Goal: Task Accomplishment & Management: Use online tool/utility

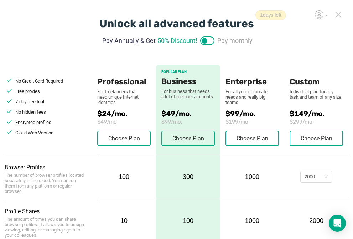
click at [340, 13] on icon at bounding box center [338, 14] width 5 height 5
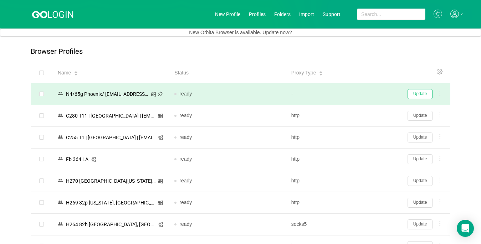
click at [359, 96] on button "Update" at bounding box center [420, 94] width 25 height 10
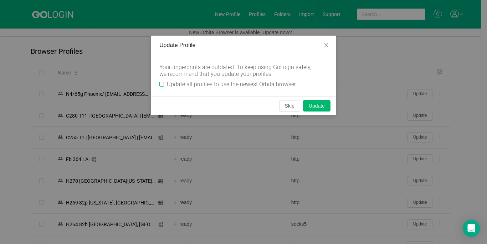
click at [160, 84] on input "Update all profiles to use the newest Orbita browser" at bounding box center [161, 84] width 5 height 5
checkbox input "true"
click at [293, 107] on button "Skip" at bounding box center [289, 105] width 21 height 11
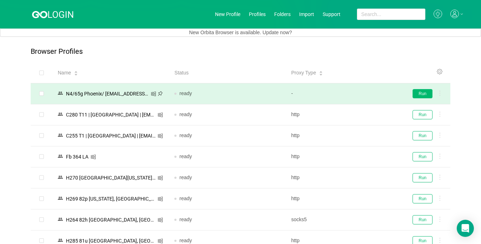
click at [359, 92] on button "Run" at bounding box center [422, 93] width 20 height 9
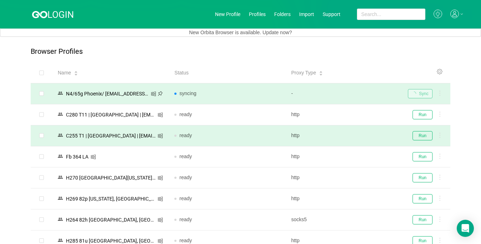
scroll to position [71, 0]
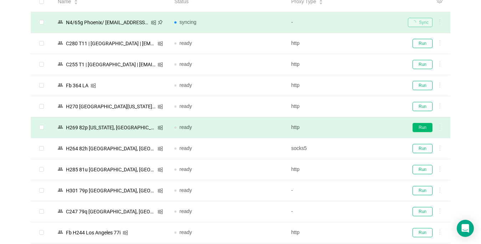
click at [359, 127] on button "Run" at bounding box center [422, 127] width 20 height 9
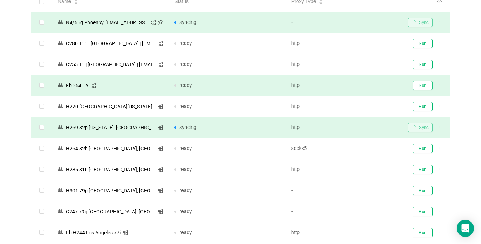
click at [359, 86] on button "Run" at bounding box center [422, 85] width 20 height 9
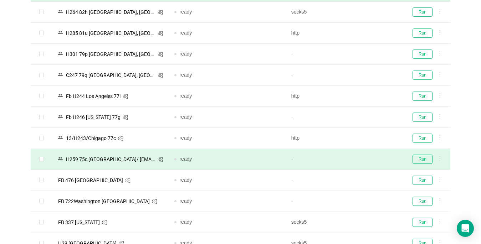
scroll to position [214, 0]
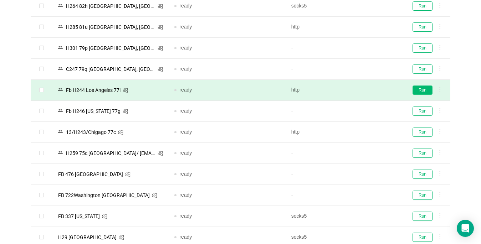
click at [359, 93] on button "Run" at bounding box center [422, 90] width 20 height 9
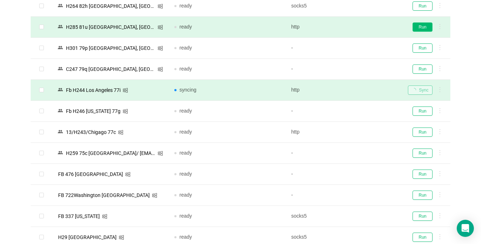
click at [359, 29] on button "Run" at bounding box center [422, 26] width 20 height 9
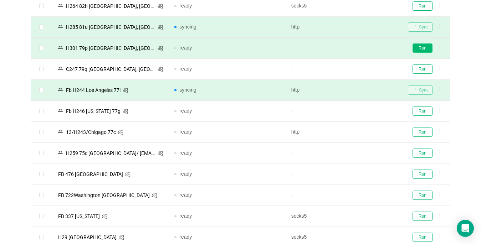
click at [359, 48] on button "Run" at bounding box center [422, 47] width 20 height 9
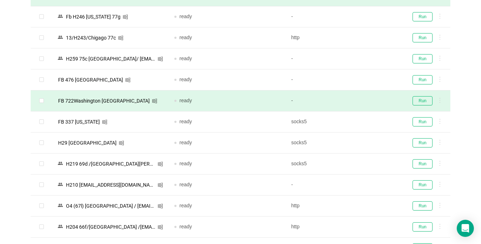
scroll to position [321, 0]
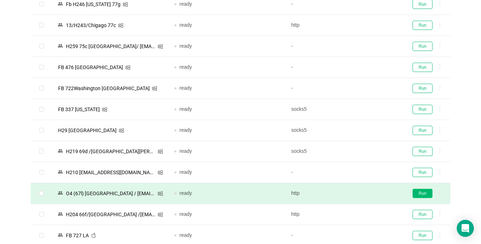
click at [359, 196] on button "Run" at bounding box center [422, 193] width 20 height 9
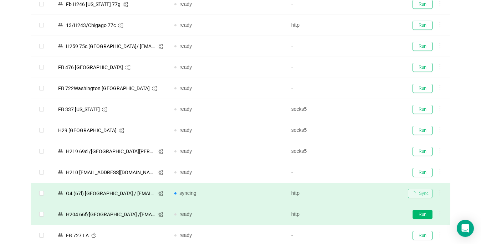
click at [359, 216] on button "Run" at bounding box center [422, 214] width 20 height 9
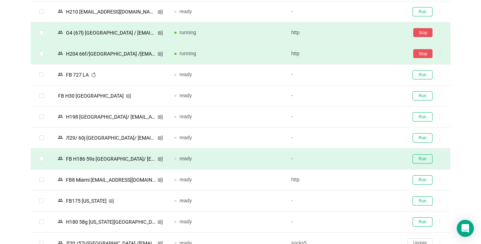
scroll to position [499, 0]
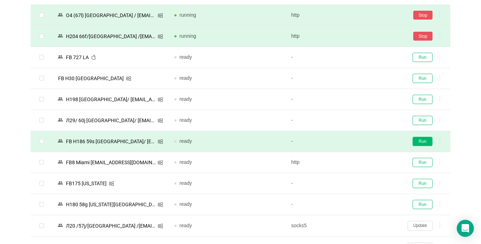
click at [359, 144] on button "Run" at bounding box center [422, 141] width 20 height 9
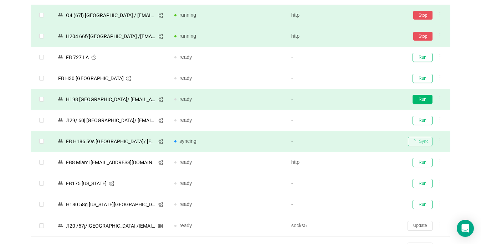
click at [359, 102] on button "Run" at bounding box center [422, 99] width 20 height 9
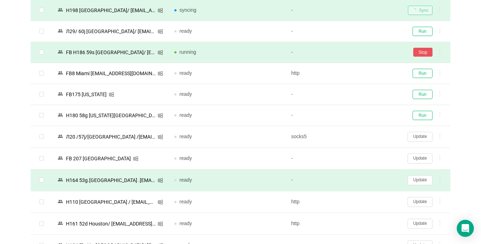
scroll to position [606, 0]
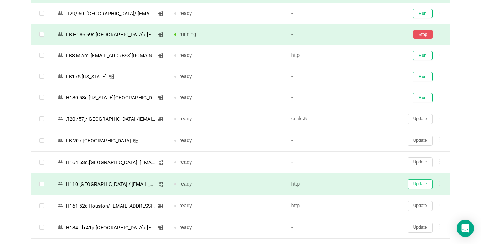
click at [359, 184] on button "Update" at bounding box center [420, 184] width 25 height 10
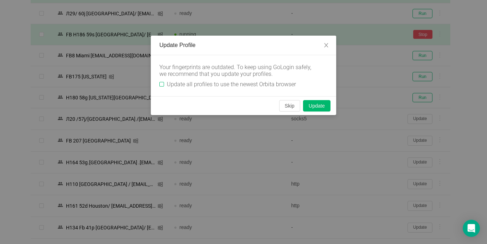
drag, startPoint x: 160, startPoint y: 87, endPoint x: 174, endPoint y: 84, distance: 14.8
click at [160, 87] on input "Update all profiles to use the newest Orbita browser" at bounding box center [161, 84] width 5 height 5
checkbox input "true"
click at [289, 109] on button "Skip" at bounding box center [289, 105] width 21 height 11
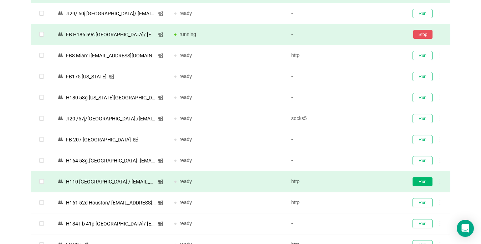
click at [359, 182] on button "Run" at bounding box center [422, 181] width 20 height 9
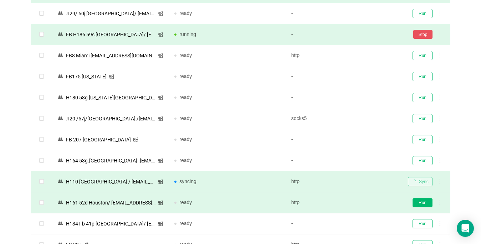
click at [359, 203] on button "Run" at bounding box center [422, 202] width 20 height 9
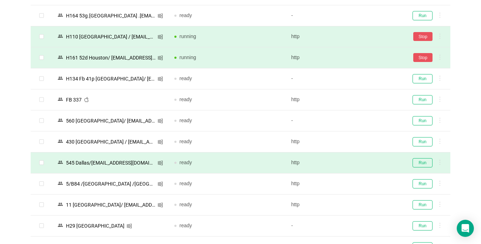
scroll to position [784, 0]
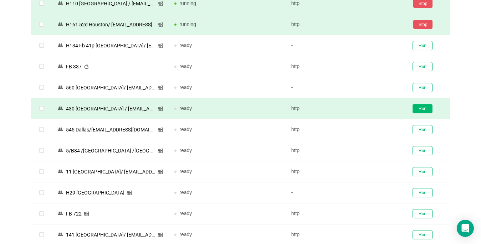
click at [359, 110] on button "Run" at bounding box center [422, 108] width 20 height 9
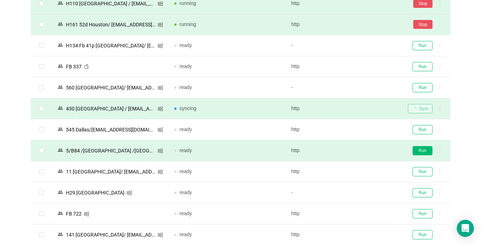
click at [359, 149] on button "Run" at bounding box center [422, 150] width 20 height 9
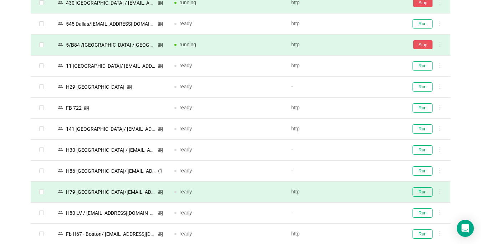
scroll to position [963, 0]
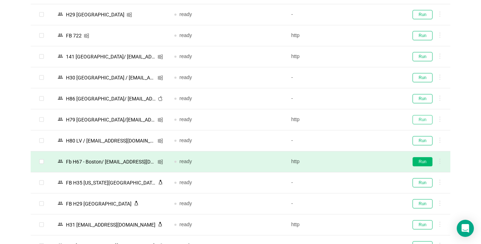
click at [359, 119] on button "Run" at bounding box center [422, 119] width 20 height 9
click at [359, 163] on button "Run" at bounding box center [422, 161] width 20 height 9
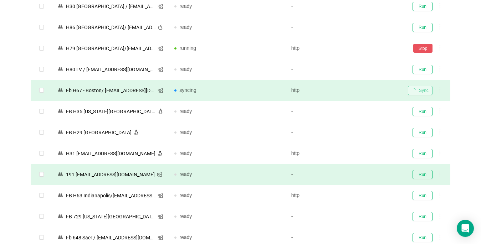
scroll to position [1070, 0]
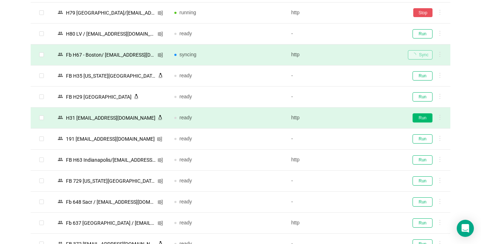
click at [359, 120] on button "Run" at bounding box center [422, 117] width 20 height 9
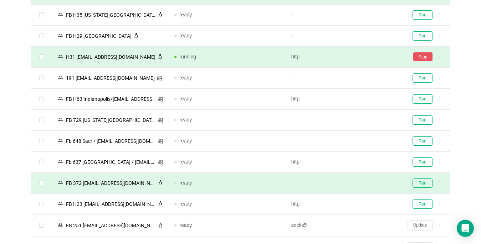
scroll to position [1177, 0]
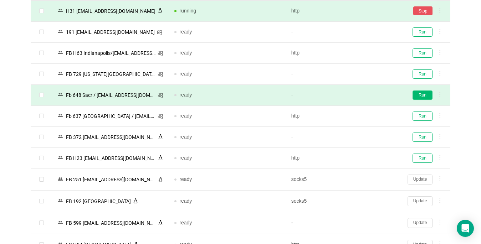
click at [359, 95] on button "Run" at bounding box center [422, 95] width 20 height 9
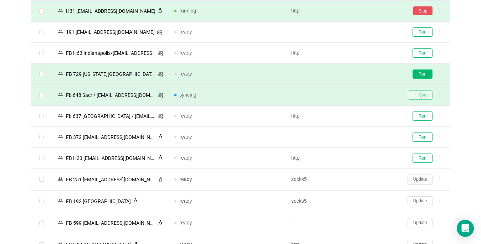
drag, startPoint x: 419, startPoint y: 75, endPoint x: 415, endPoint y: 76, distance: 4.2
click at [359, 75] on button "Run" at bounding box center [422, 74] width 20 height 9
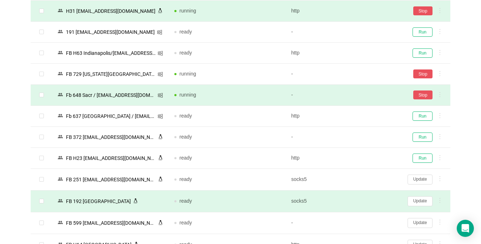
scroll to position [1248, 0]
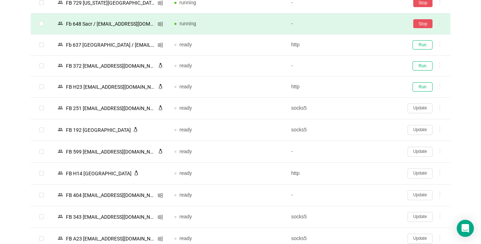
click at [359, 191] on button "Update" at bounding box center [420, 195] width 25 height 10
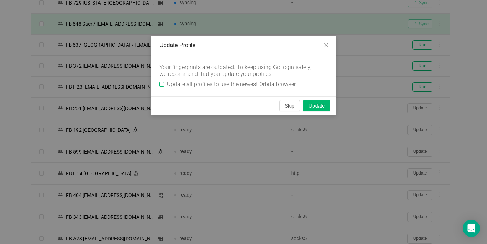
click at [165, 81] on span "Update all profiles to use the newest Orbita browser" at bounding box center [231, 84] width 135 height 7
click at [164, 82] on input "Update all profiles to use the newest Orbita browser" at bounding box center [161, 84] width 5 height 5
checkbox input "true"
click at [285, 106] on button "Skip" at bounding box center [289, 105] width 21 height 11
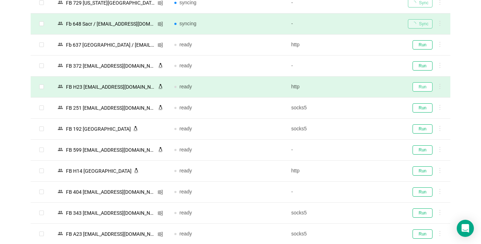
click at [359, 88] on button "Run" at bounding box center [422, 86] width 20 height 9
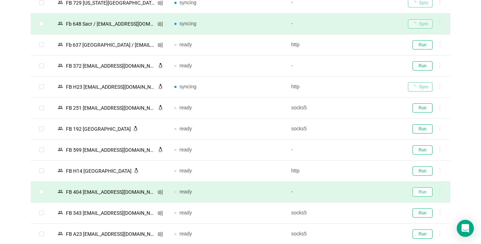
click at [359, 194] on button "Run" at bounding box center [422, 192] width 20 height 9
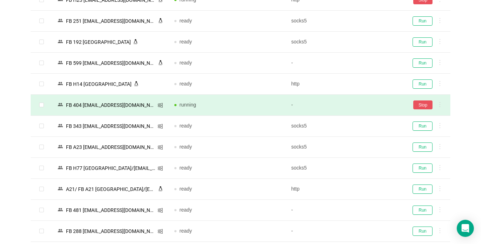
scroll to position [1355, 0]
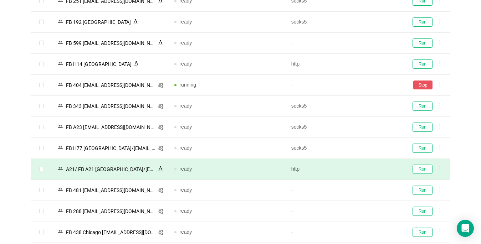
click at [359, 171] on button "Run" at bounding box center [422, 169] width 20 height 9
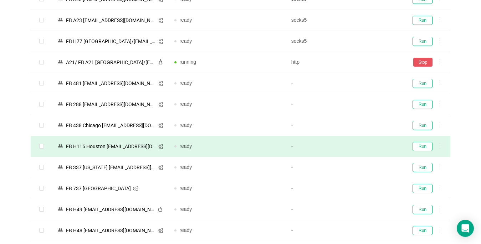
click at [359, 145] on button "Run" at bounding box center [422, 146] width 20 height 9
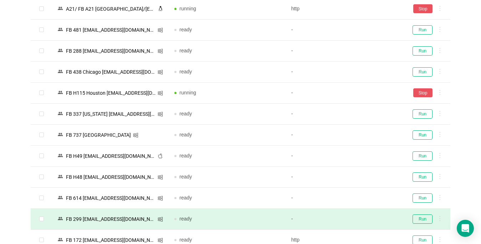
scroll to position [1569, 0]
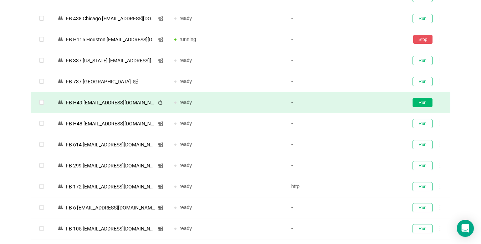
click at [359, 105] on button "Run" at bounding box center [422, 102] width 20 height 9
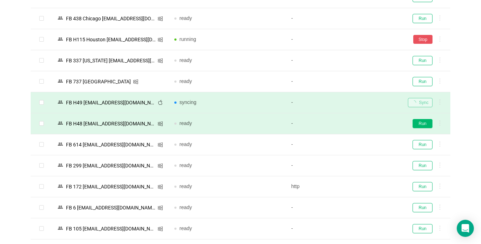
click at [359, 120] on button "Run" at bounding box center [422, 123] width 20 height 9
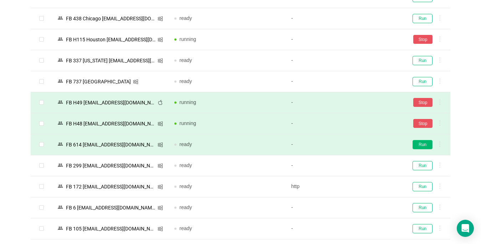
click at [359, 143] on button "Run" at bounding box center [422, 144] width 20 height 9
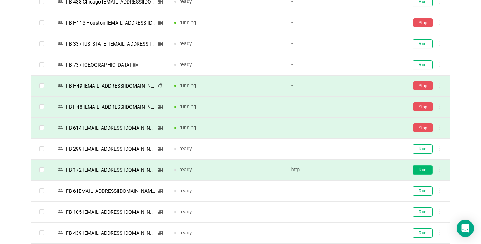
scroll to position [1595, 0]
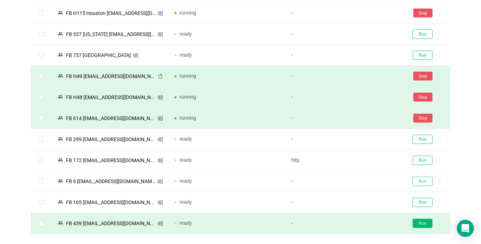
drag, startPoint x: 430, startPoint y: 180, endPoint x: 416, endPoint y: 226, distance: 48.0
click at [359, 180] on button "Run" at bounding box center [422, 181] width 20 height 9
click at [359, 224] on button "Run" at bounding box center [422, 223] width 20 height 9
